Goal: Transaction & Acquisition: Purchase product/service

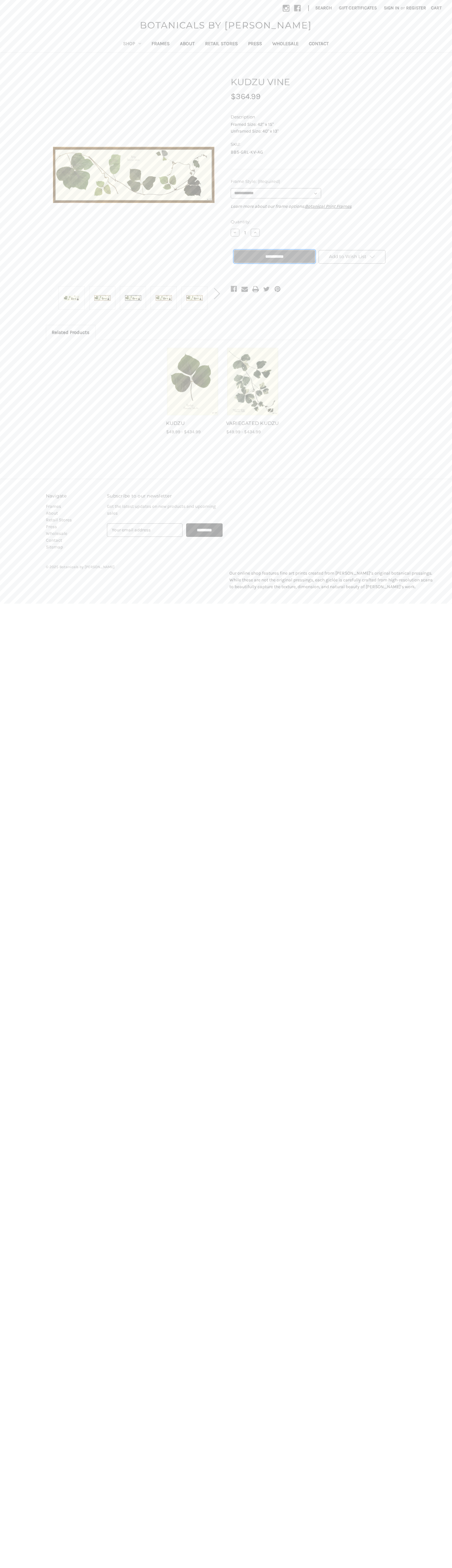
click at [274, 256] on input "**********" at bounding box center [274, 256] width 81 height 13
type input "**********"
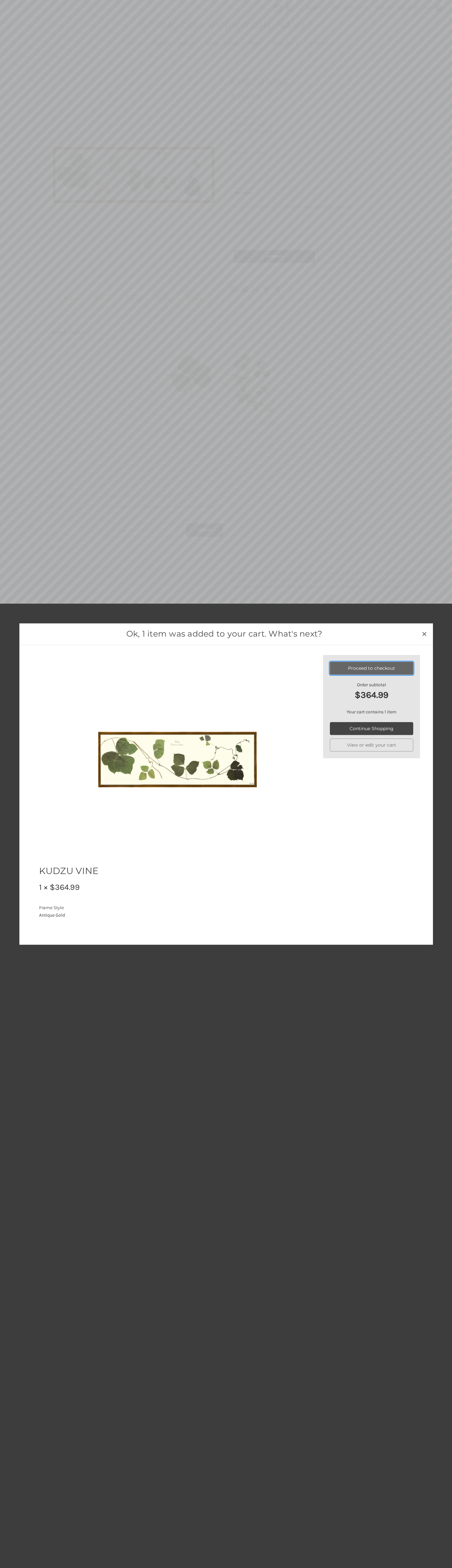
click at [372, 668] on link "Proceed to checkout" at bounding box center [371, 668] width 83 height 13
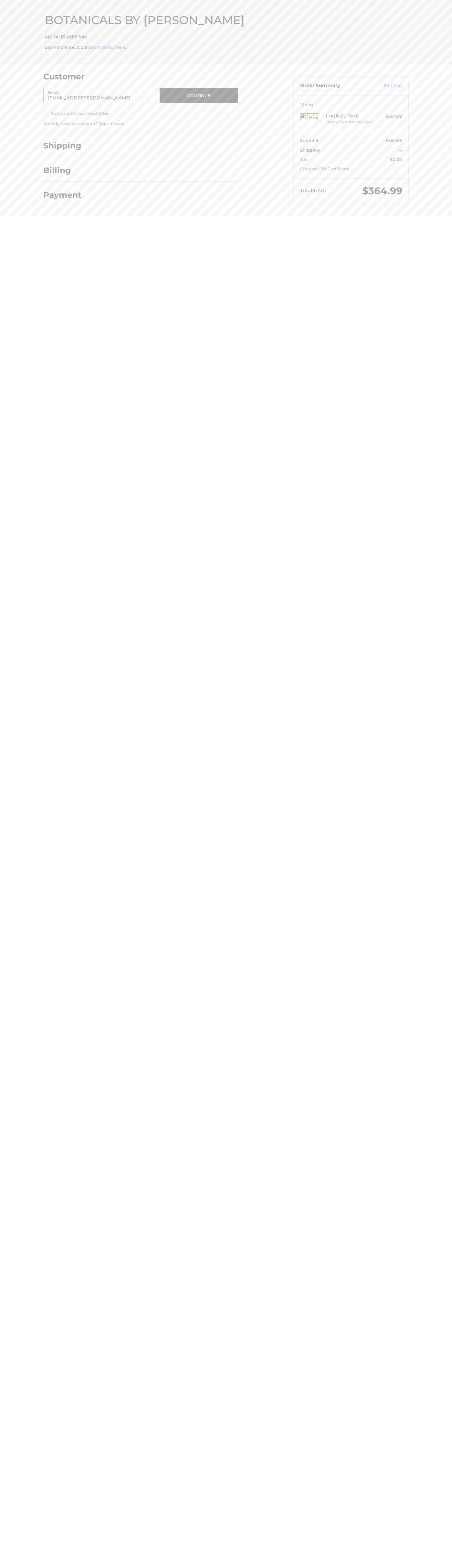
type input "[EMAIL_ADDRESS][DOMAIN_NAME]"
click at [199, 96] on button "Continue" at bounding box center [199, 95] width 79 height 15
select select "**"
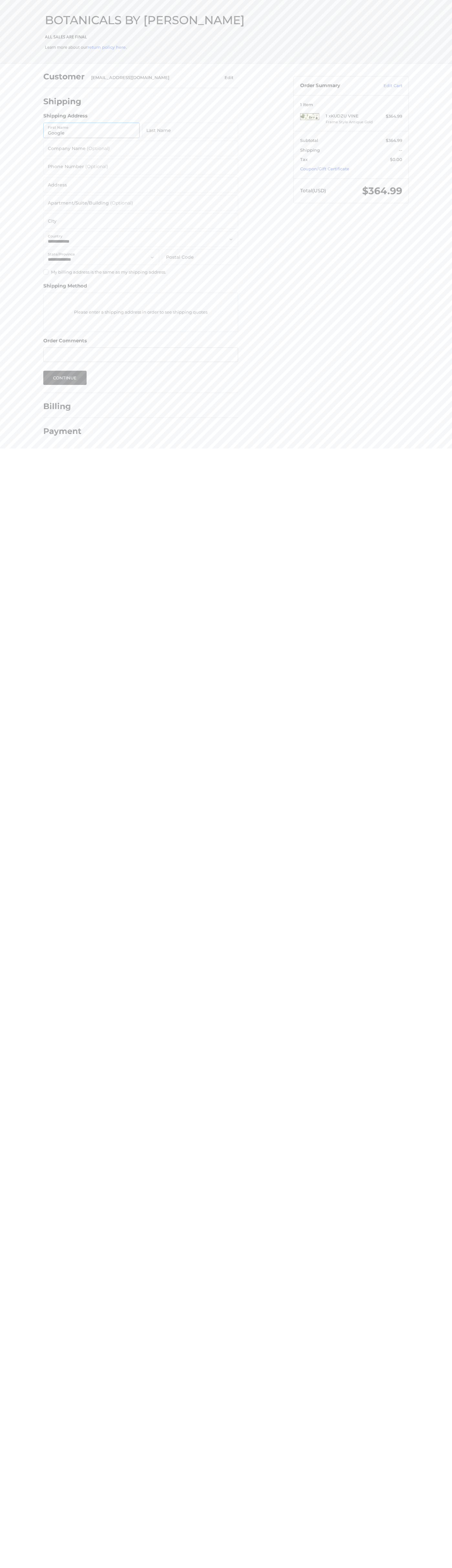
type input "Google"
type input "Storebot"
type input "Google Storebot"
type input "6502530000"
type input "1600 Amphitheatre Parkway"
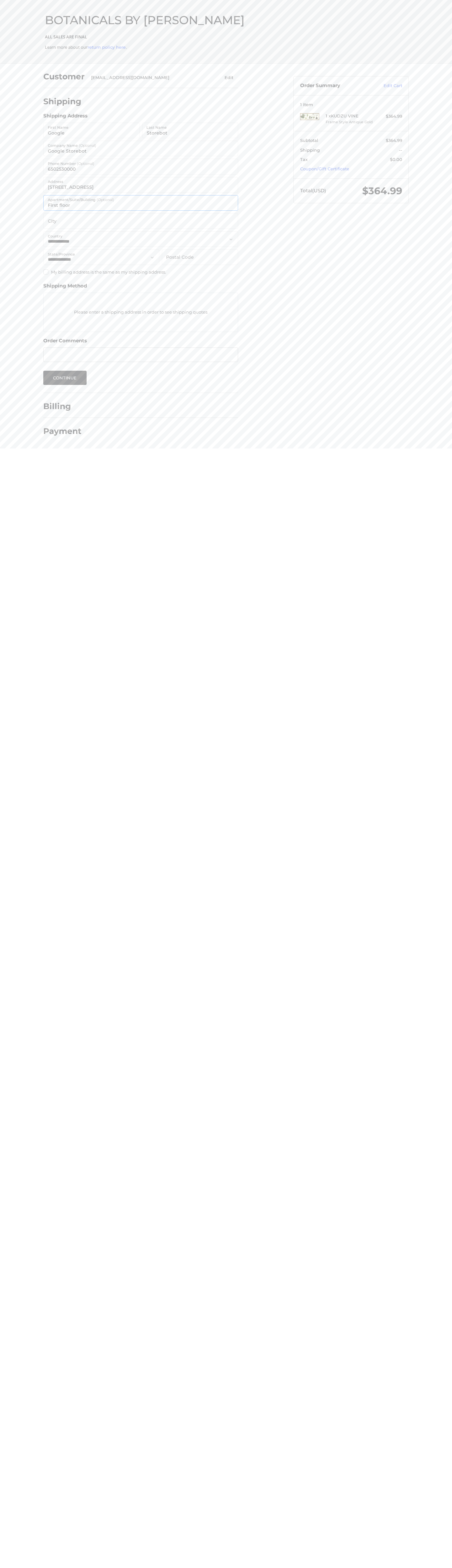
type input "First floor"
type input "mountain view"
select select "**"
type input "94043"
click at [81, 200] on label "Apartment/Suite/Building (Optional)" at bounding box center [80, 200] width 66 height 7
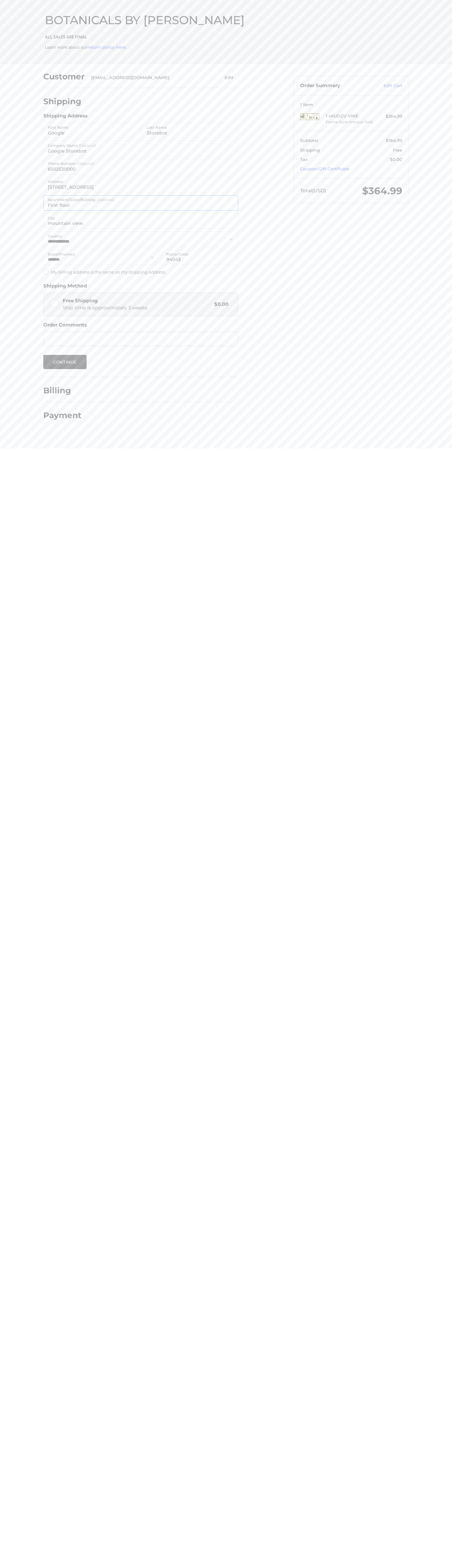
click at [81, 200] on input "First floor" at bounding box center [141, 203] width 195 height 15
click at [65, 362] on button "Continue" at bounding box center [65, 362] width 43 height 14
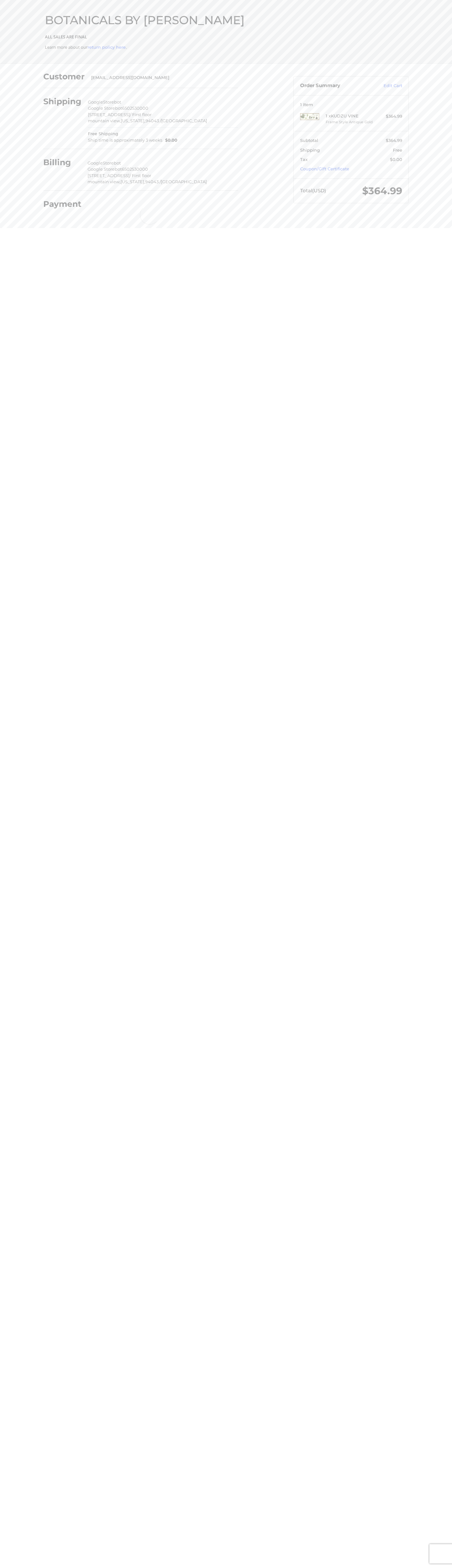
click at [212, 30] on div "Checkout BOTANICALS BY SANDY ALL SALES ARE FINAL Learn more about our return po…" at bounding box center [226, 32] width 387 height 63
click at [437, 222] on html "Checkout BOTANICALS BY SANDY ALL SALES ARE FINAL Learn more about our return po…" at bounding box center [226, 111] width 452 height 222
click at [272, 222] on html "Checkout BOTANICALS BY SANDY ALL SALES ARE FINAL Learn more about our return po…" at bounding box center [226, 111] width 452 height 222
click at [18, 222] on html "Checkout BOTANICALS BY SANDY ALL SALES ARE FINAL Learn more about our return po…" at bounding box center [226, 111] width 452 height 222
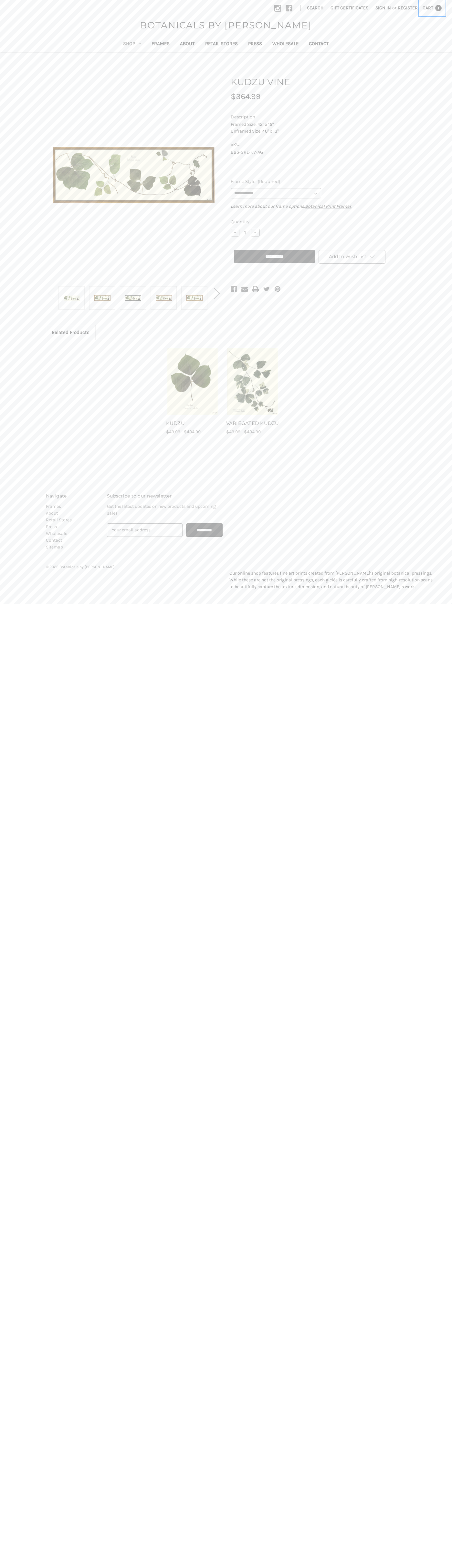
click at [432, 8] on span "Cart" at bounding box center [427, 7] width 10 height 5
